Goal: Check status: Check status

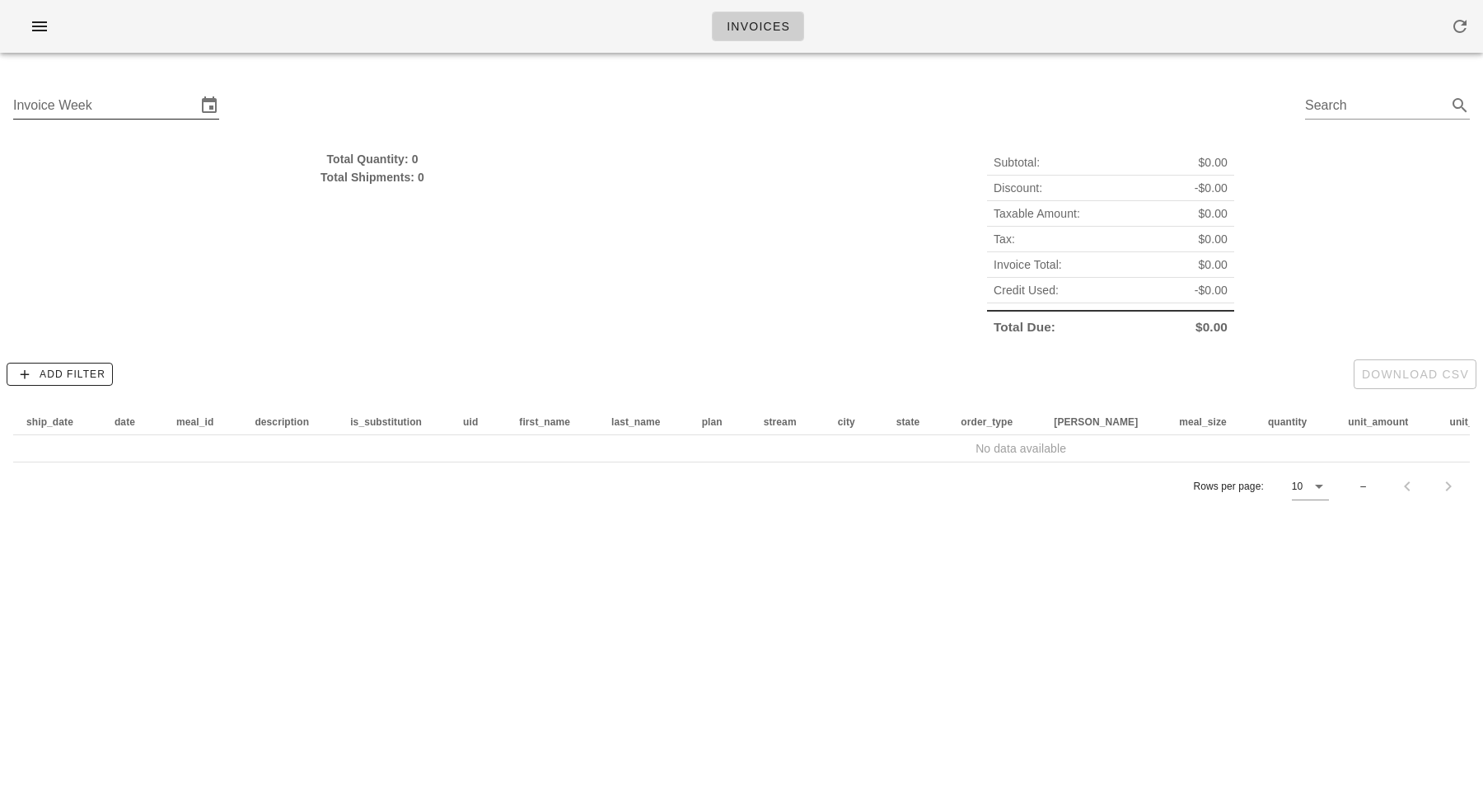
click at [72, 103] on div "Invoice Week" at bounding box center [104, 105] width 183 height 26
click at [111, 104] on input "Invoice Week" at bounding box center [104, 105] width 183 height 26
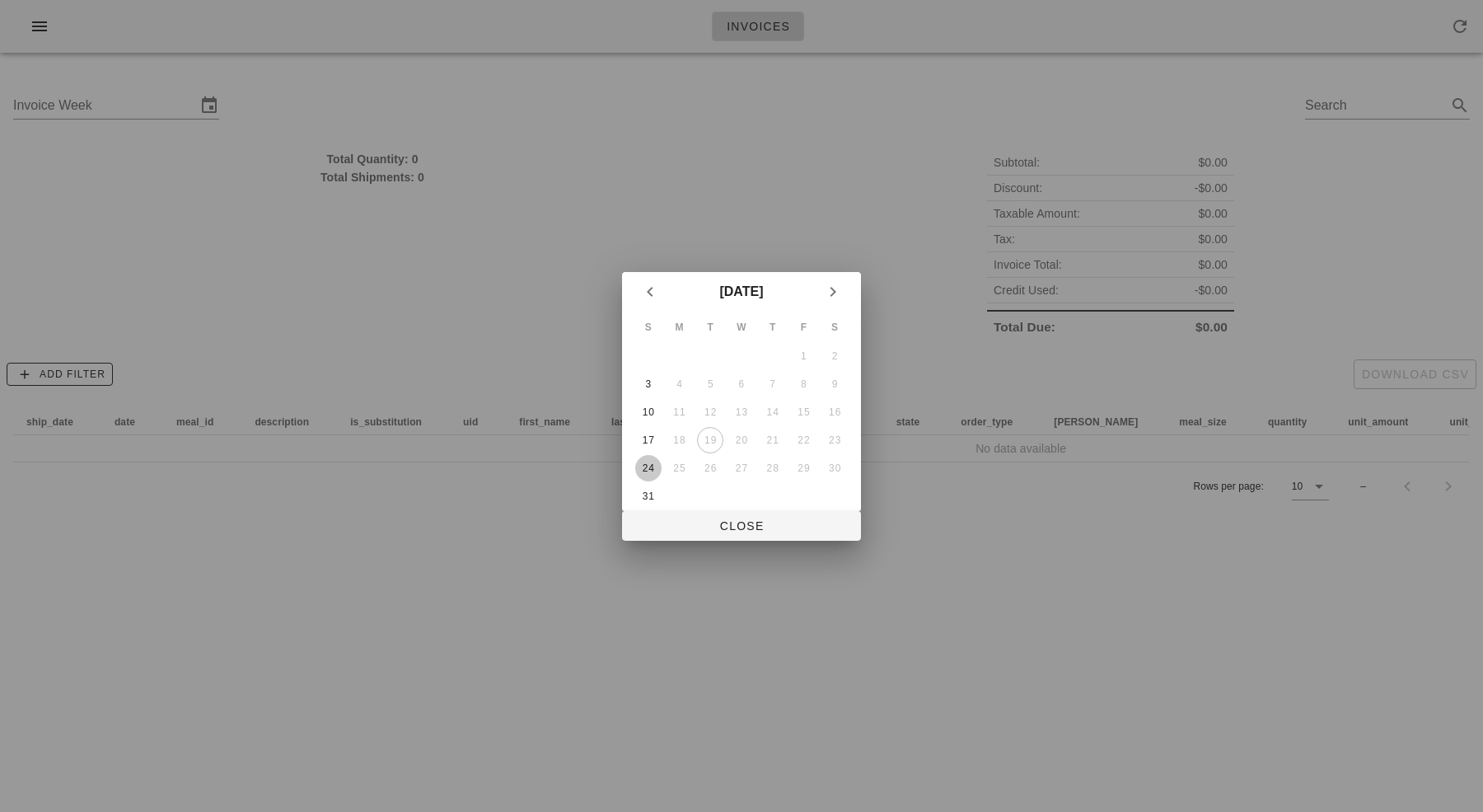
click at [650, 465] on div "24" at bounding box center [648, 468] width 26 height 12
click at [721, 519] on span "Close" at bounding box center [742, 525] width 213 height 13
type input "[DATE]"
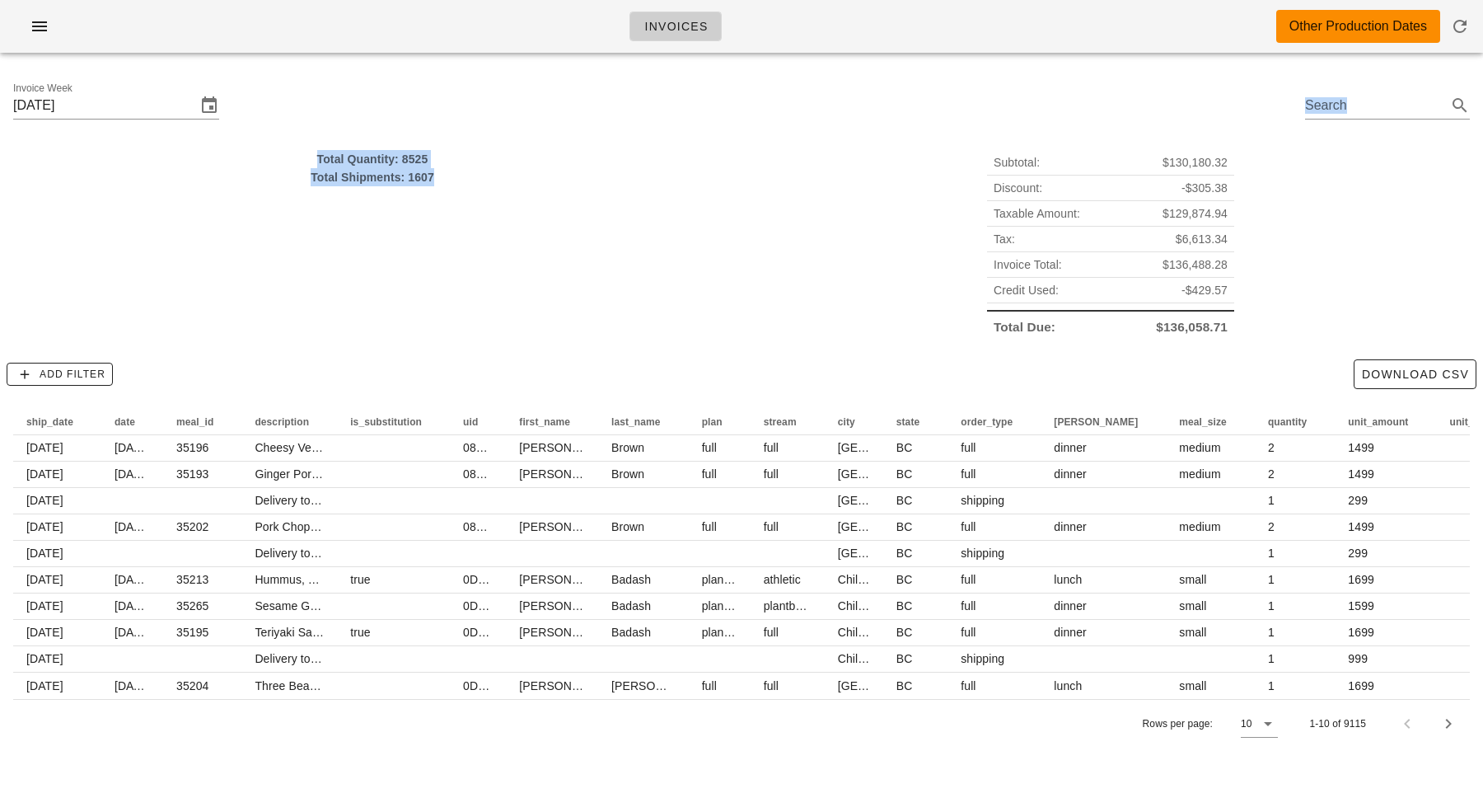
drag, startPoint x: 459, startPoint y: 138, endPoint x: 478, endPoint y: 220, distance: 84.2
click at [478, 220] on div "Invoice Week [DATE] Search Total Quantity: 8525 Total Shipments: 1607 Subtotal:…" at bounding box center [742, 413] width 1483 height 694
click at [478, 221] on div "Total Quantity: 8525 Total Shipments: 1607" at bounding box center [372, 244] width 739 height 209
